Goal: Task Accomplishment & Management: Manage account settings

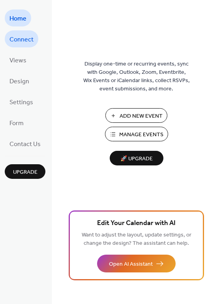
click at [26, 42] on span "Connect" at bounding box center [21, 40] width 24 height 12
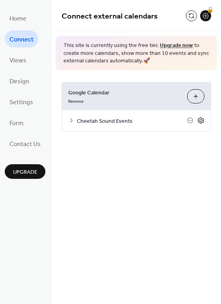
click at [201, 121] on icon at bounding box center [201, 120] width 7 height 7
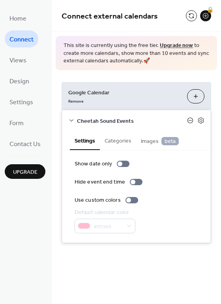
click at [189, 121] on icon at bounding box center [190, 120] width 6 height 6
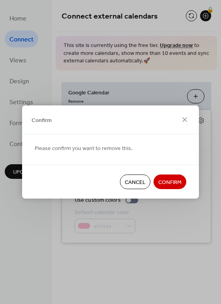
click at [168, 184] on span "Confirm" at bounding box center [170, 183] width 23 height 8
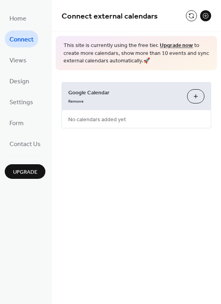
click at [194, 96] on button "Choose Calendars" at bounding box center [195, 96] width 17 height 14
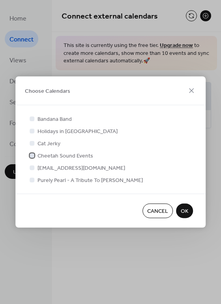
click at [59, 155] on span "Cheetah Sound Events" at bounding box center [66, 156] width 56 height 8
click at [183, 212] on span "OK" at bounding box center [185, 212] width 8 height 8
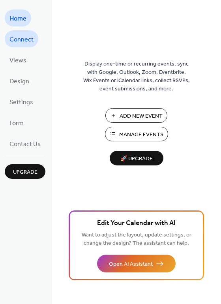
click at [21, 41] on span "Connect" at bounding box center [21, 40] width 24 height 12
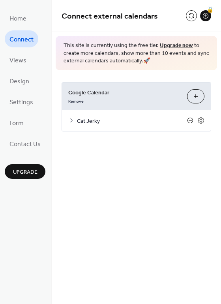
click at [192, 121] on icon at bounding box center [190, 120] width 6 height 6
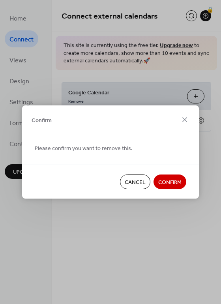
click at [129, 184] on span "Cancel" at bounding box center [135, 183] width 21 height 8
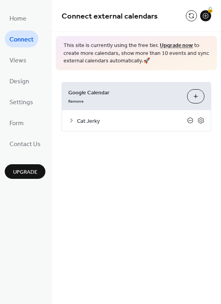
click at [189, 121] on icon at bounding box center [190, 120] width 6 height 6
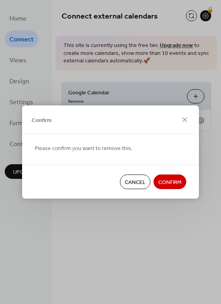
click at [164, 179] on span "Confirm" at bounding box center [170, 183] width 23 height 8
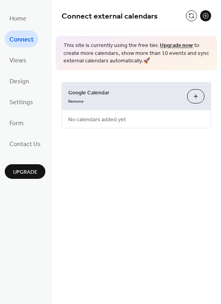
click at [196, 97] on button "Choose Calendars" at bounding box center [195, 96] width 17 height 14
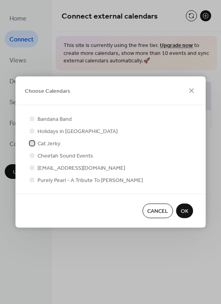
click at [46, 142] on span "Cat Jerky" at bounding box center [49, 144] width 23 height 8
click at [181, 211] on span "OK" at bounding box center [185, 212] width 8 height 8
